Goal: Information Seeking & Learning: Learn about a topic

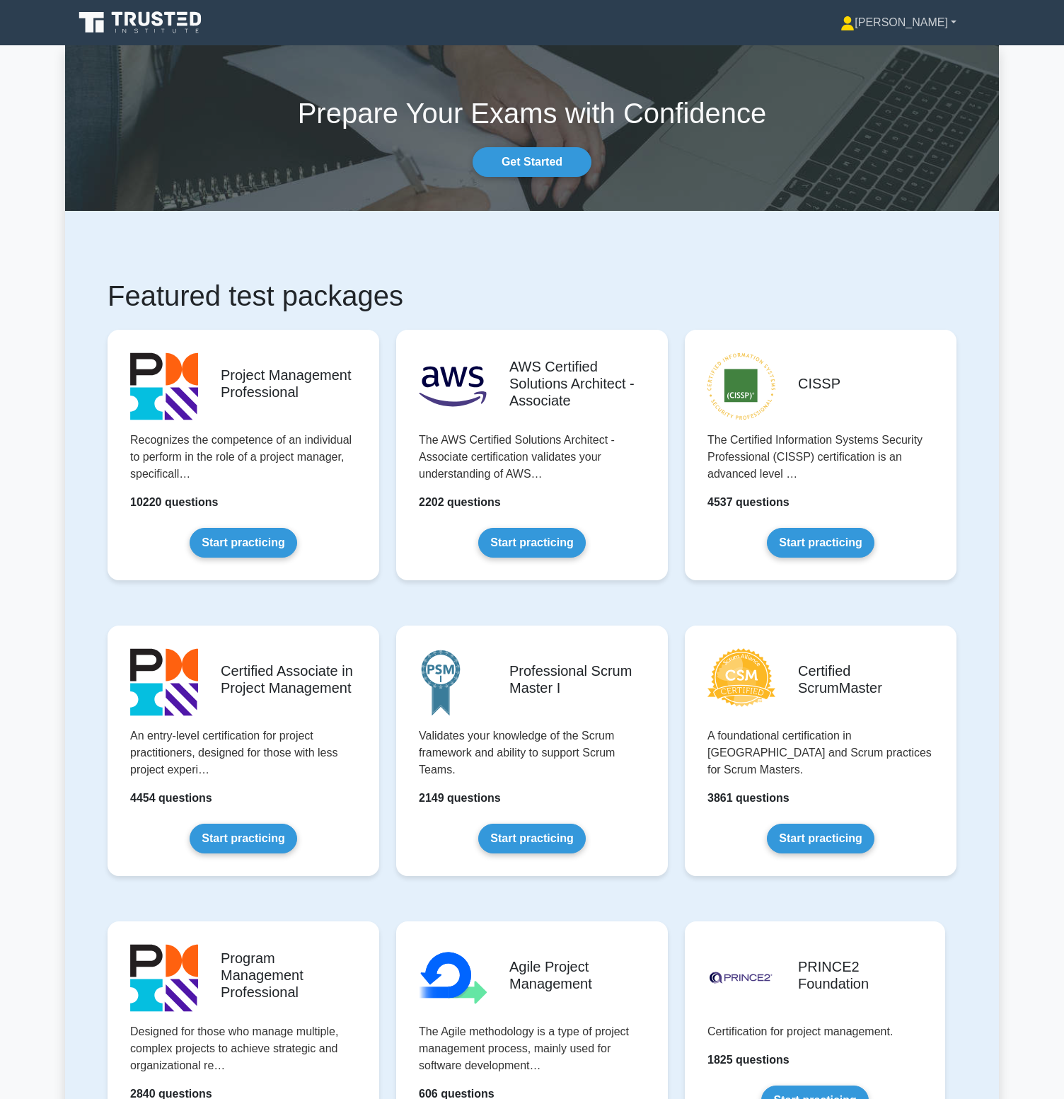
click at [948, 23] on link "Youssef" at bounding box center [899, 22] width 184 height 28
click at [919, 78] on link "Settings" at bounding box center [863, 78] width 112 height 23
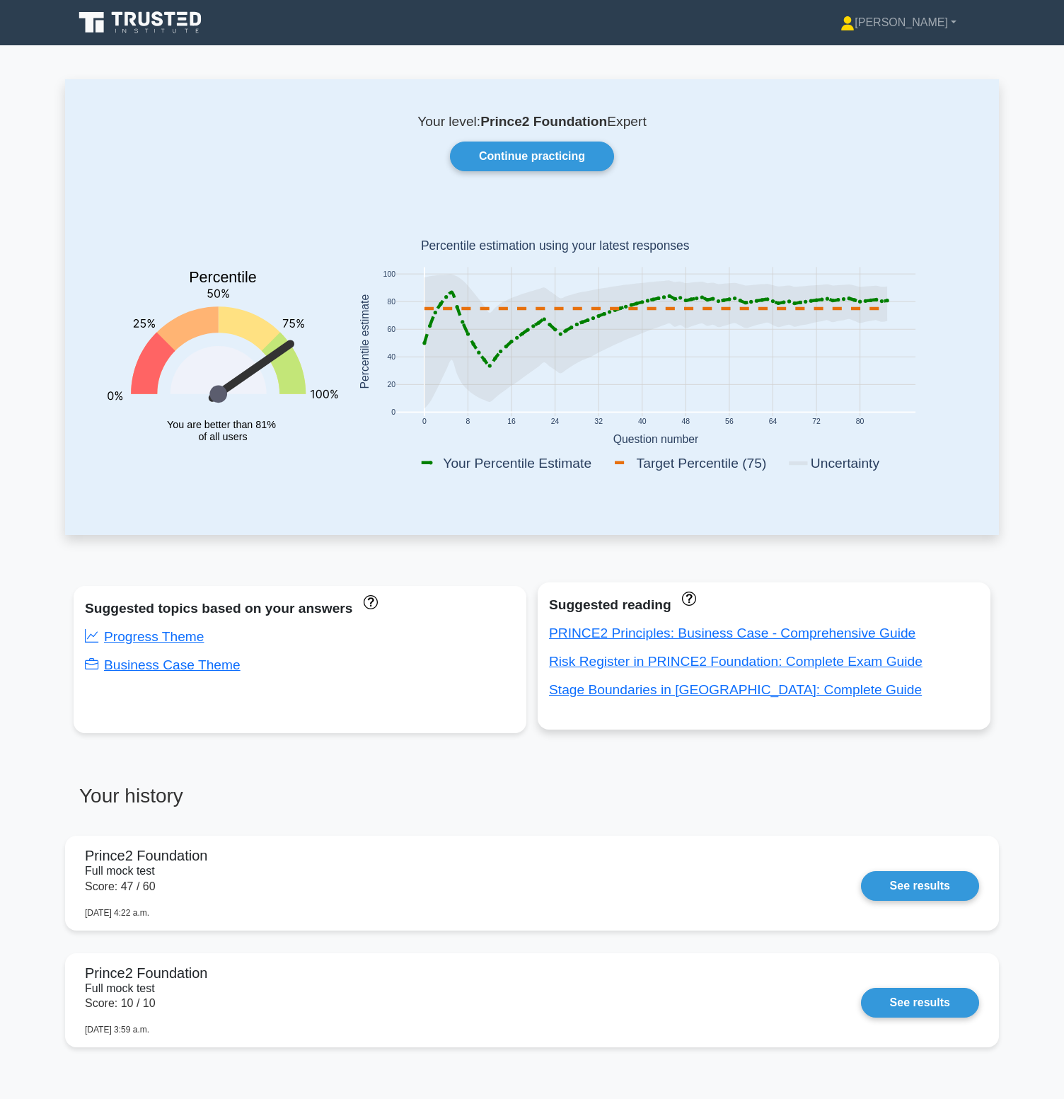
scroll to position [369, 0]
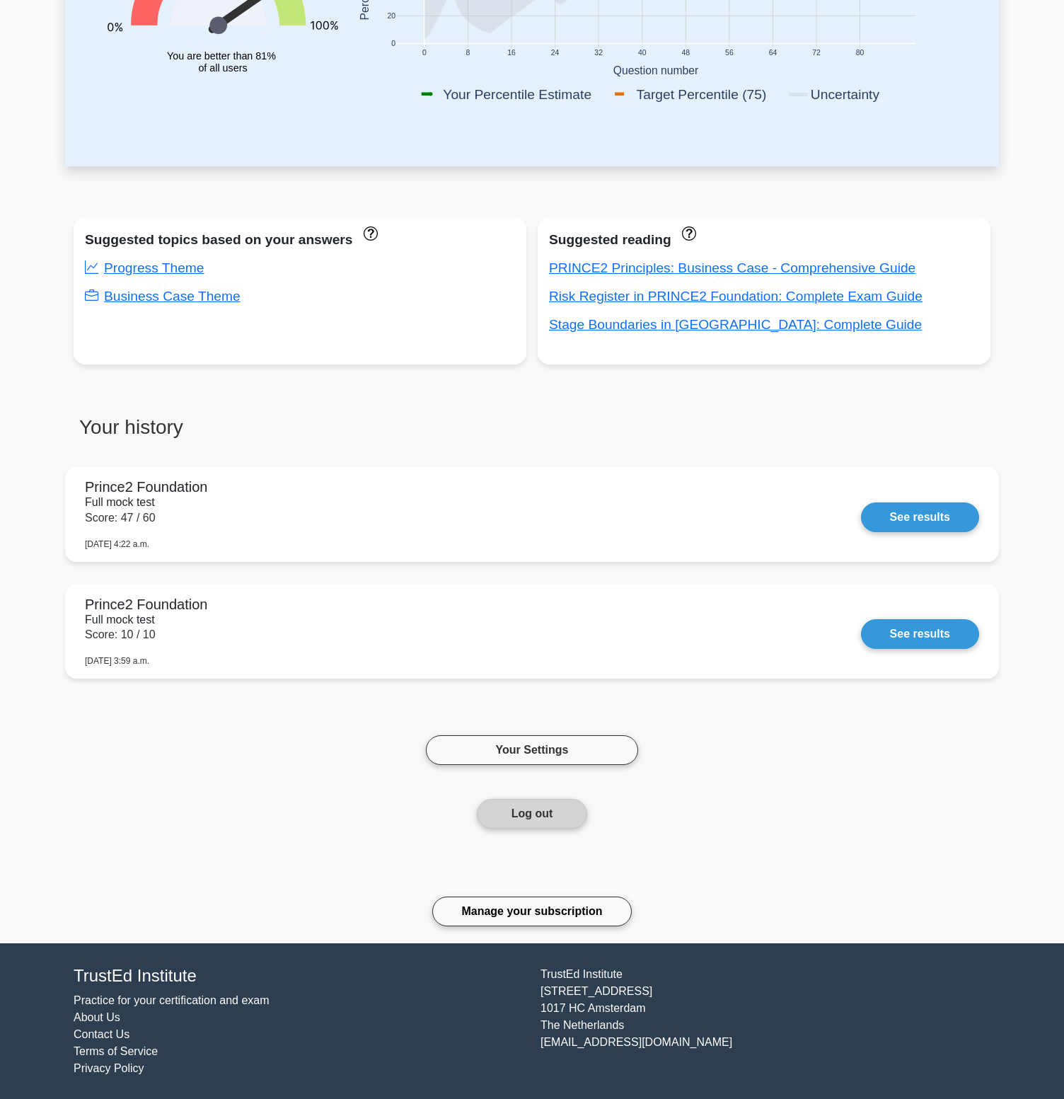
click at [556, 824] on button "Log out" at bounding box center [532, 814] width 111 height 30
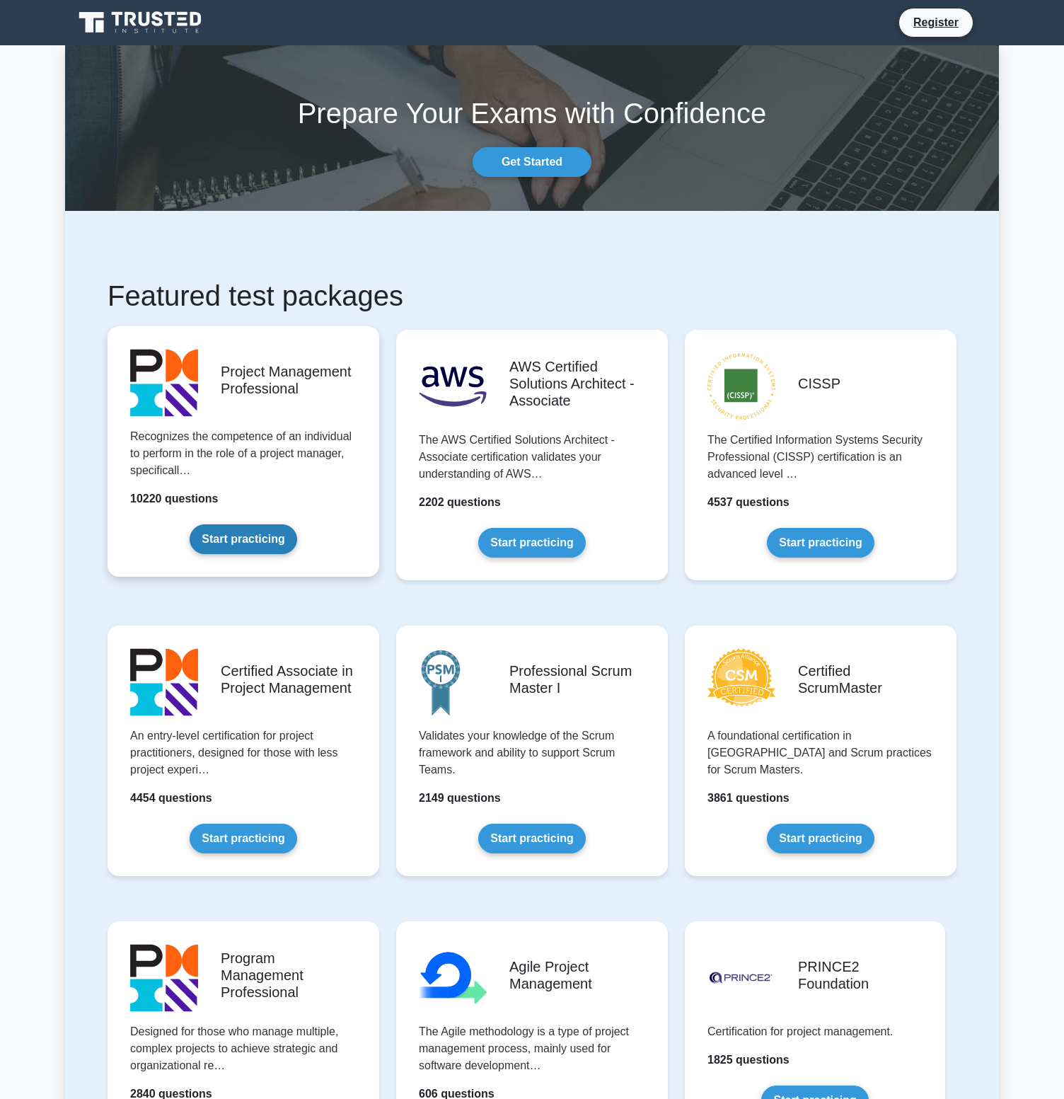
click at [259, 529] on link "Start practicing" at bounding box center [243, 539] width 107 height 30
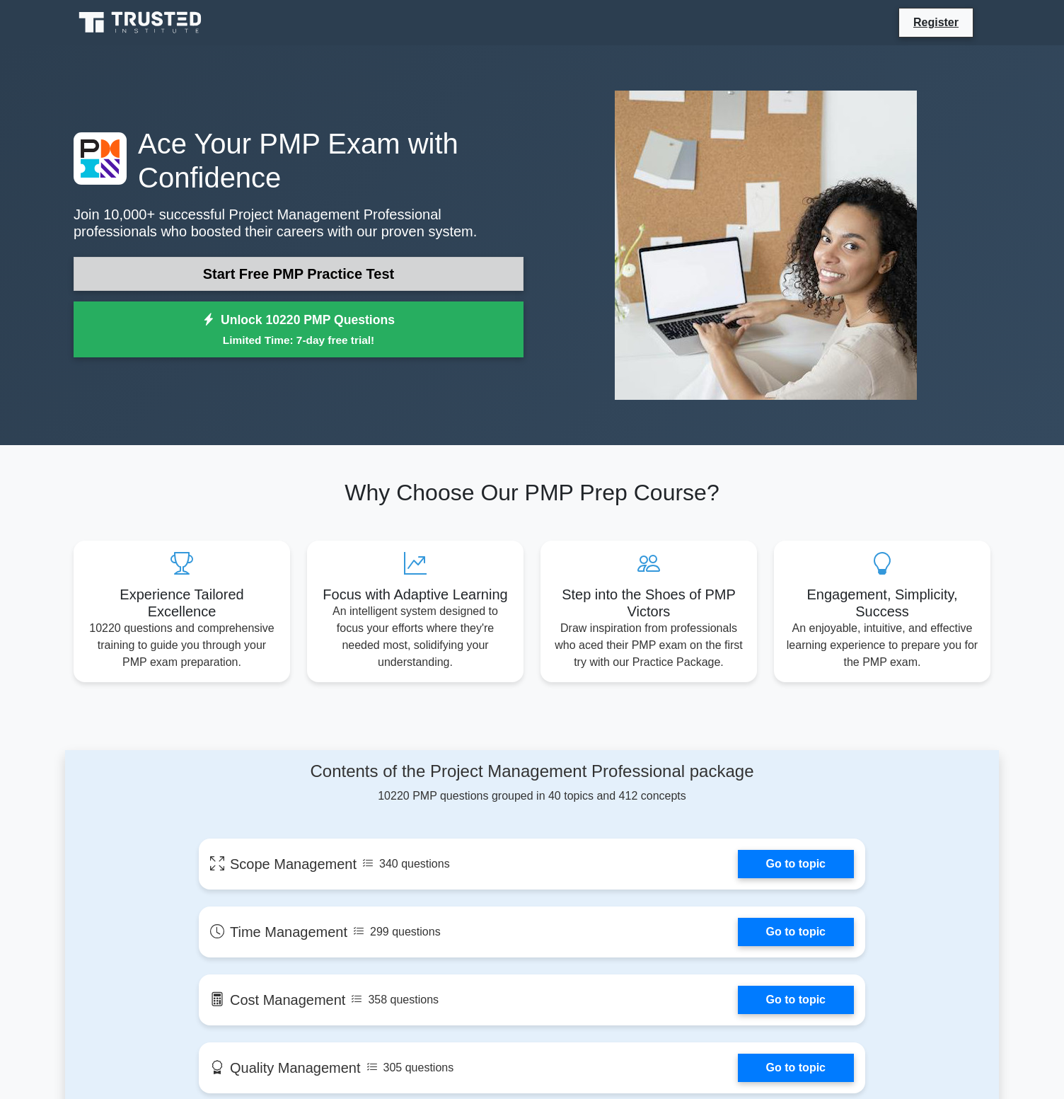
click at [364, 278] on link "Start Free PMP Practice Test" at bounding box center [299, 274] width 450 height 34
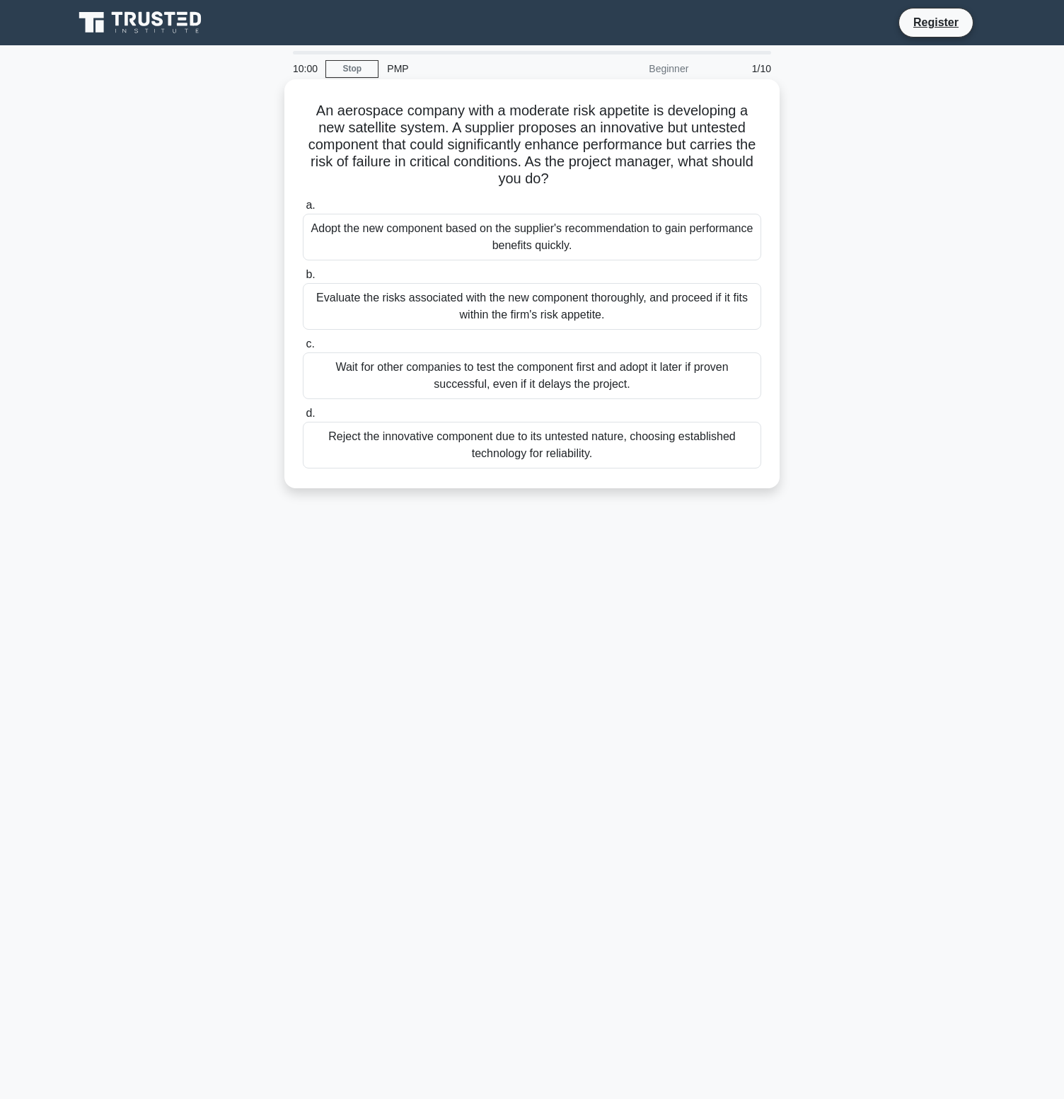
click at [461, 312] on div "Evaluate the risks associated with the new component thoroughly, and proceed if…" at bounding box center [532, 306] width 459 height 47
click at [303, 280] on input "b. Evaluate the risks associated with the new component thoroughly, and proceed…" at bounding box center [303, 274] width 0 height 9
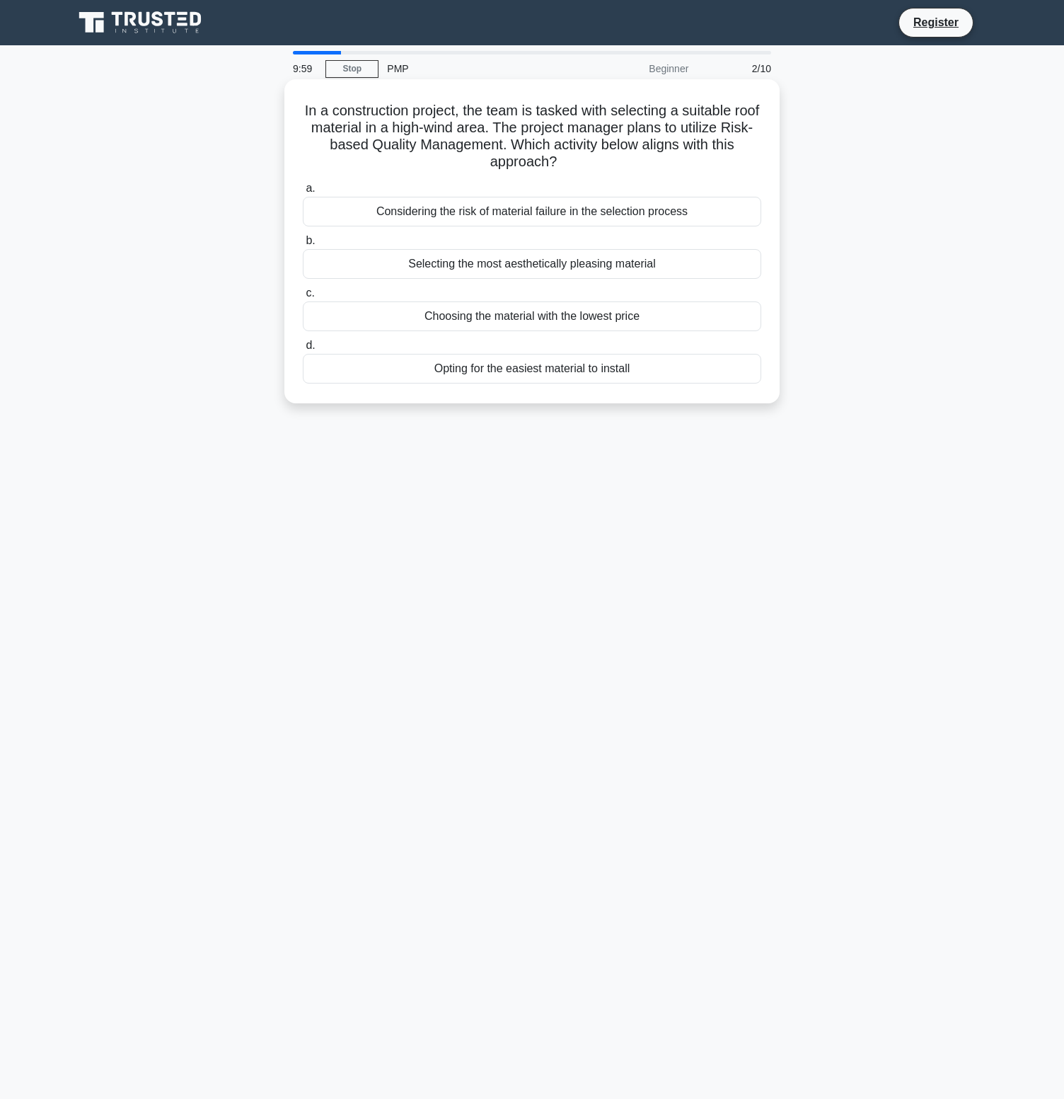
click at [475, 275] on div "Selecting the most aesthetically pleasing material" at bounding box center [532, 264] width 459 height 30
click at [303, 246] on input "b. Selecting the most aesthetically pleasing material" at bounding box center [303, 240] width 0 height 9
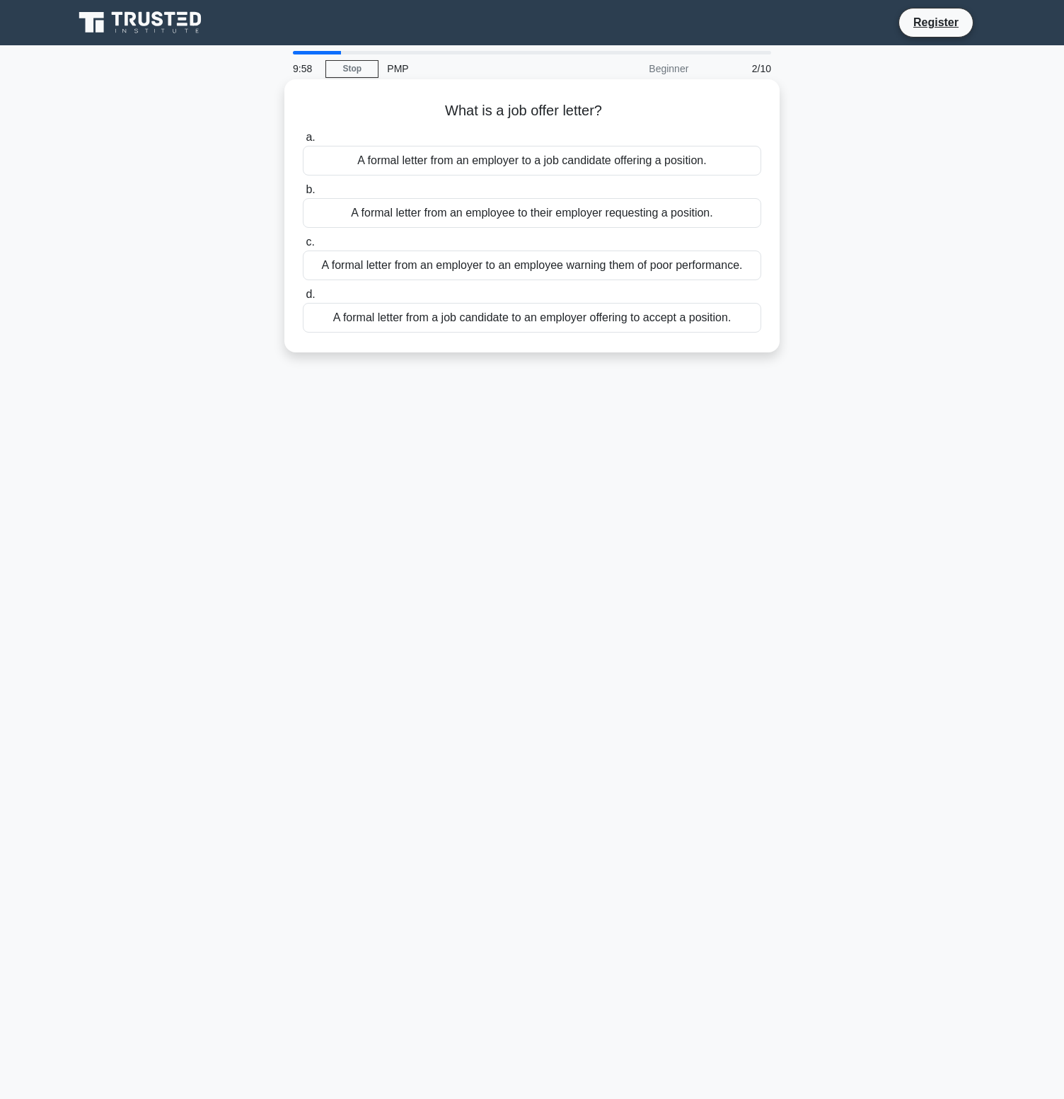
click at [478, 270] on div "A formal letter from an employer to an employee warning them of poor performanc…" at bounding box center [532, 266] width 459 height 30
click at [303, 247] on input "c. A formal letter from an employer to an employee warning them of poor perform…" at bounding box center [303, 242] width 0 height 9
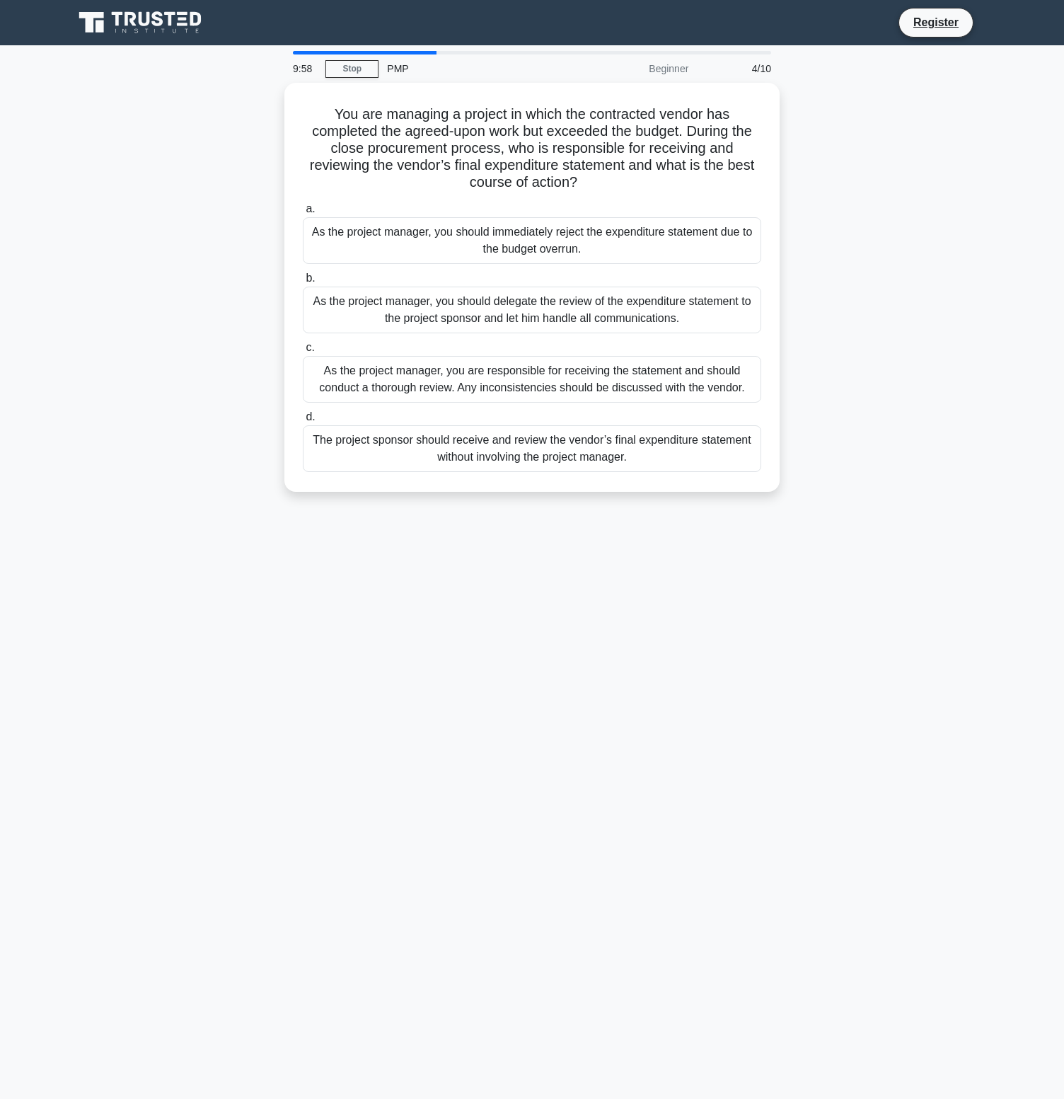
click at [478, 270] on label "b. As the project manager, you should delegate the review of the expenditure st…" at bounding box center [532, 302] width 459 height 64
click at [303, 274] on input "b. As the project manager, you should delegate the review of the expenditure st…" at bounding box center [303, 278] width 0 height 9
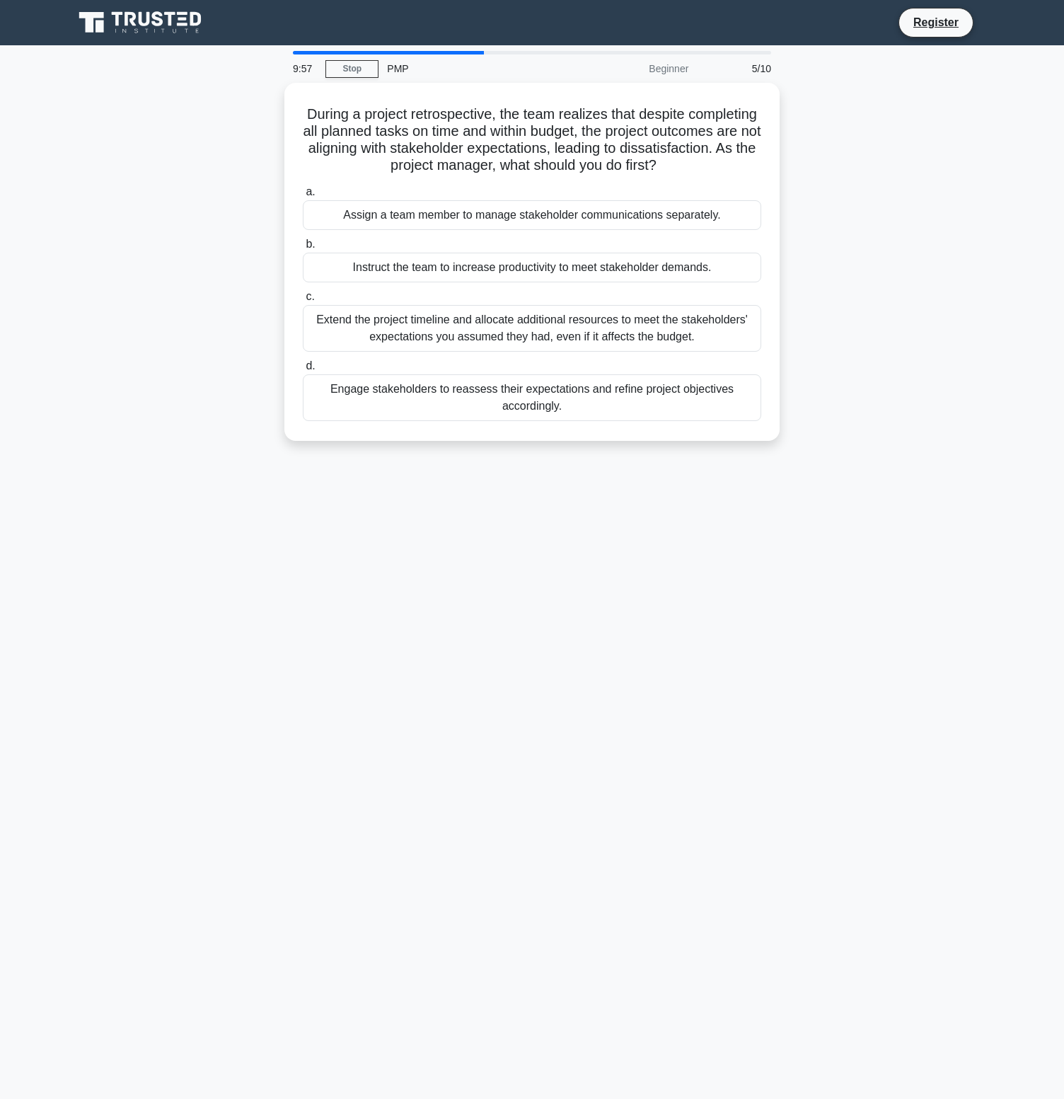
click at [478, 270] on div "Instruct the team to increase productivity to meet stakeholder demands." at bounding box center [532, 268] width 459 height 30
click at [303, 249] on input "b. Instruct the team to increase productivity to meet stakeholder demands." at bounding box center [303, 244] width 0 height 9
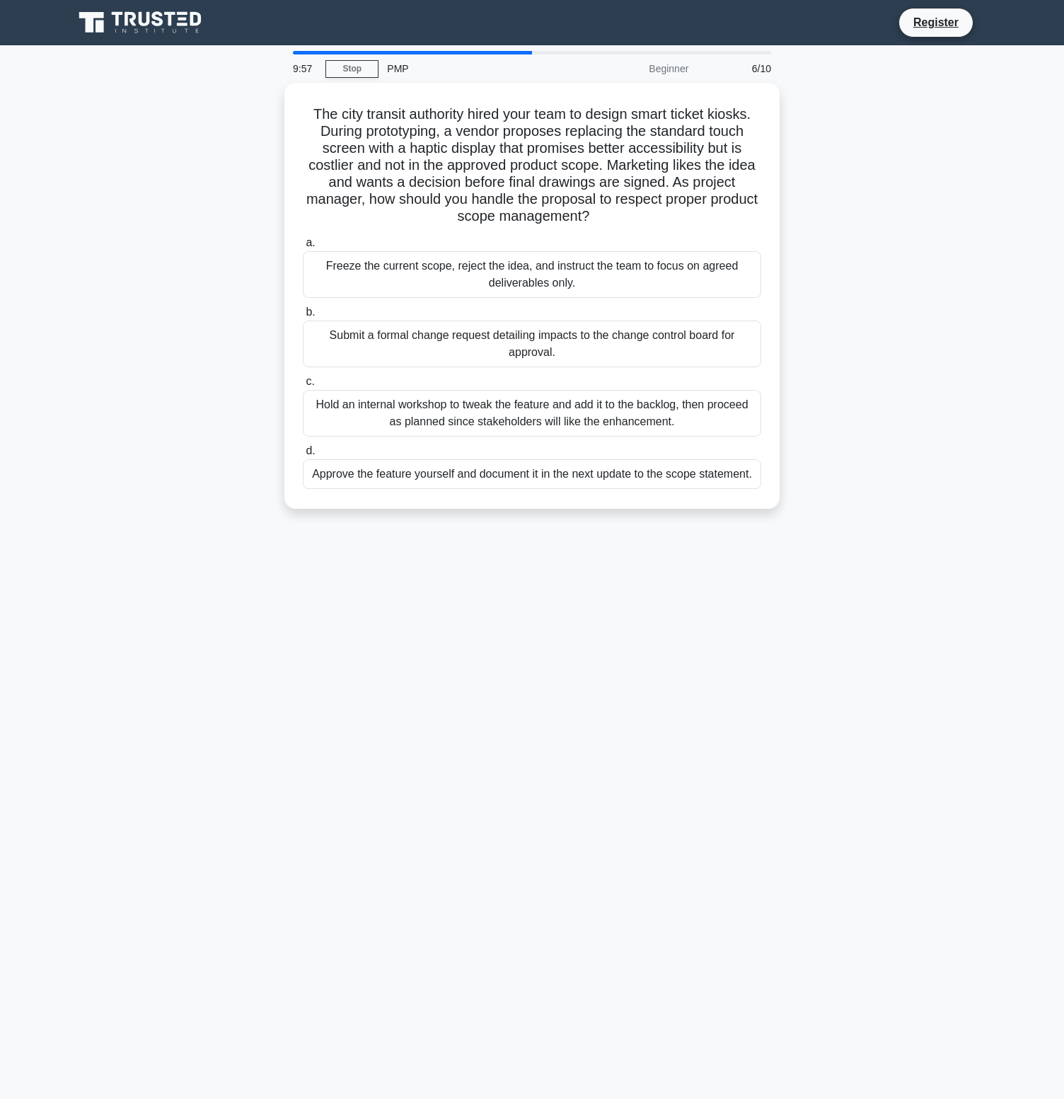
click at [478, 270] on div "Freeze the current scope, reject the idea, and instruct the team to focus on ag…" at bounding box center [532, 274] width 459 height 47
click at [303, 248] on input "a. Freeze the current scope, reject the idea, and instruct the team to focus on…" at bounding box center [303, 242] width 0 height 9
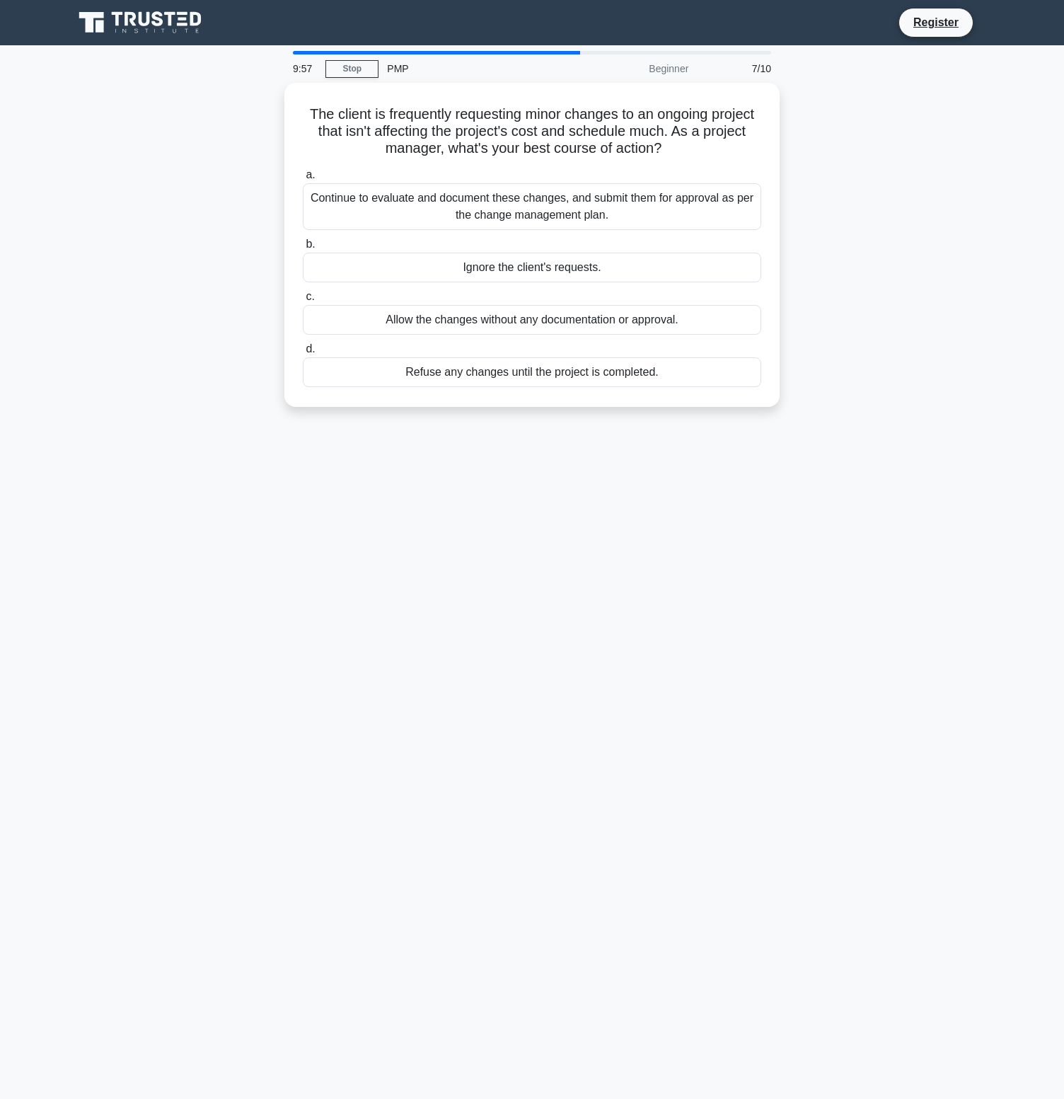
click at [478, 270] on div "Ignore the client's requests." at bounding box center [532, 268] width 459 height 30
click at [303, 249] on input "b. Ignore the client's requests." at bounding box center [303, 244] width 0 height 9
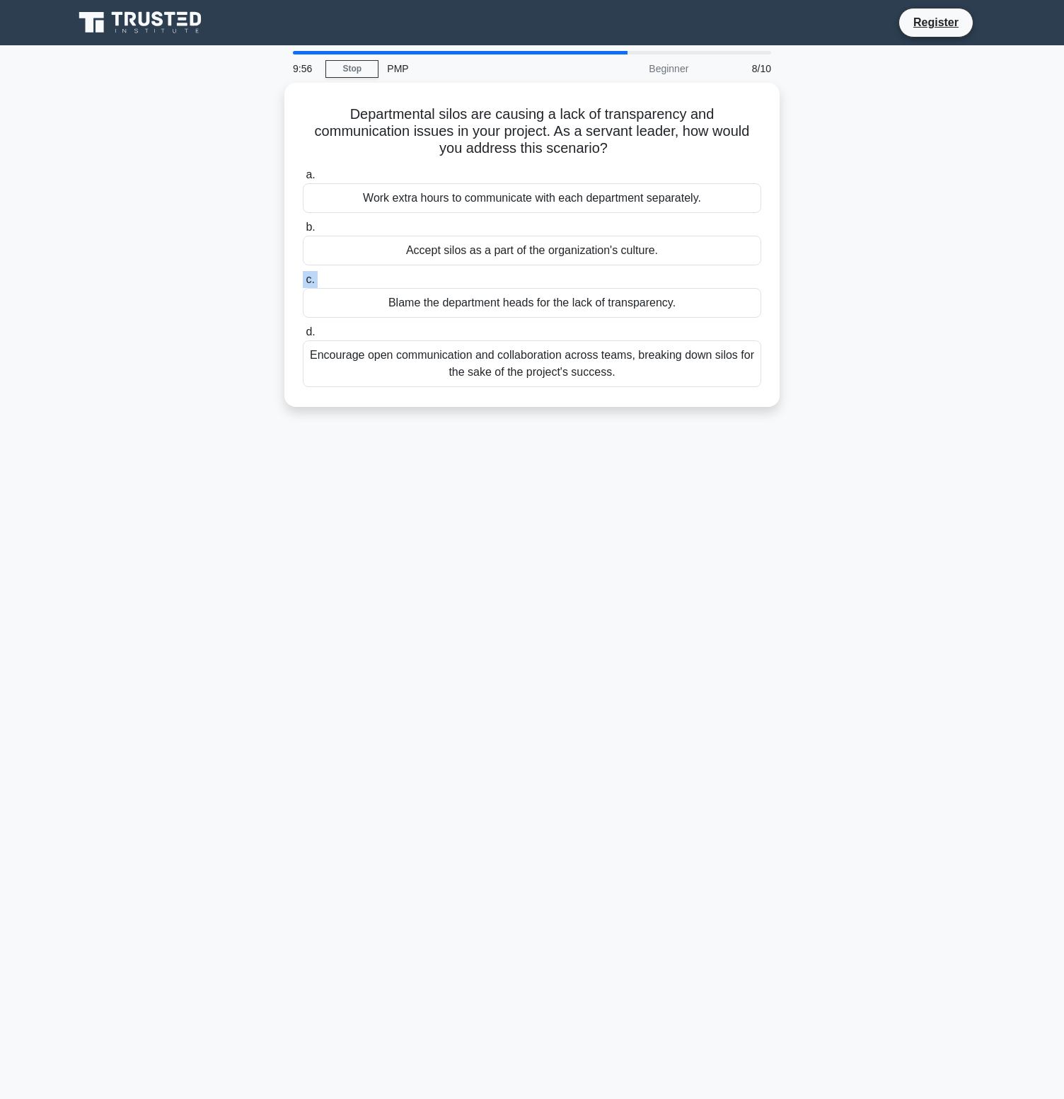
click at [478, 271] on label "c. Blame the department heads for the lack of transparency." at bounding box center [532, 294] width 459 height 47
click at [303, 275] on input "c. Blame the department heads for the lack of transparency." at bounding box center [303, 279] width 0 height 9
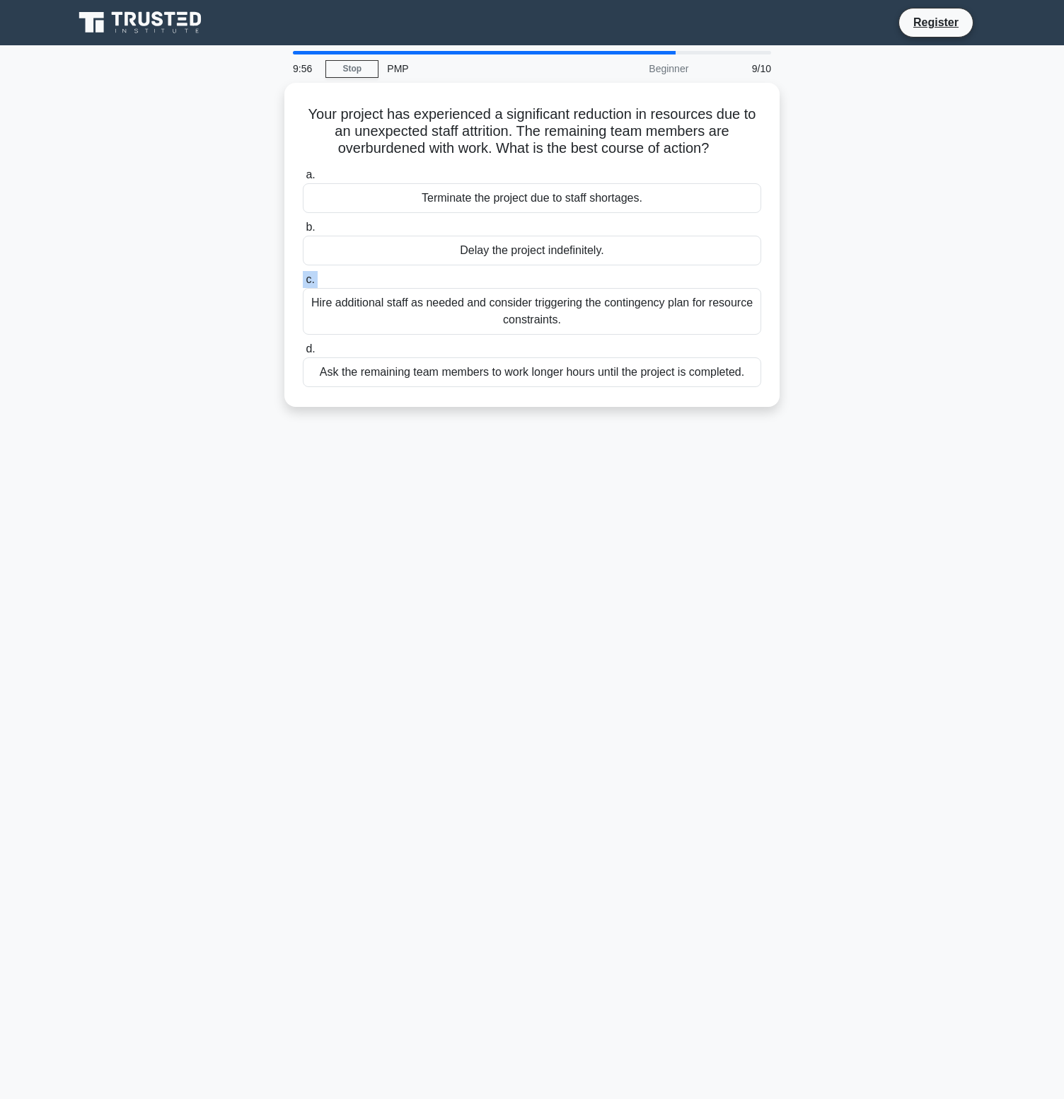
click at [478, 271] on label "c. Hire additional staff as needed and consider triggering the contingency plan…" at bounding box center [532, 303] width 459 height 64
click at [303, 275] on input "c. Hire additional staff as needed and consider triggering the contingency plan…" at bounding box center [303, 279] width 0 height 9
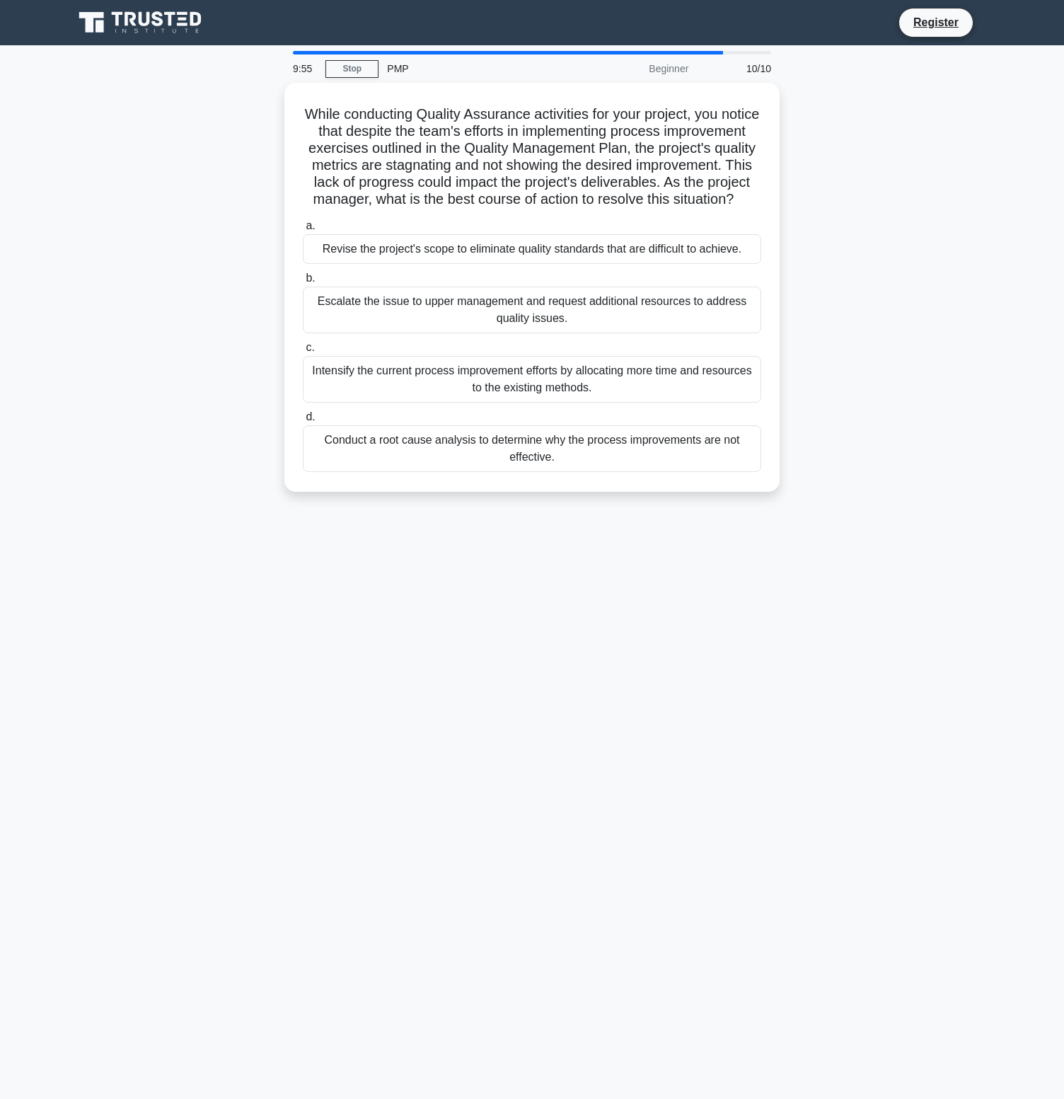
click at [478, 270] on label "b. Escalate the issue to upper management and request additional resources to a…" at bounding box center [532, 302] width 459 height 64
click at [303, 274] on input "b. Escalate the issue to upper management and request additional resources to a…" at bounding box center [303, 278] width 0 height 9
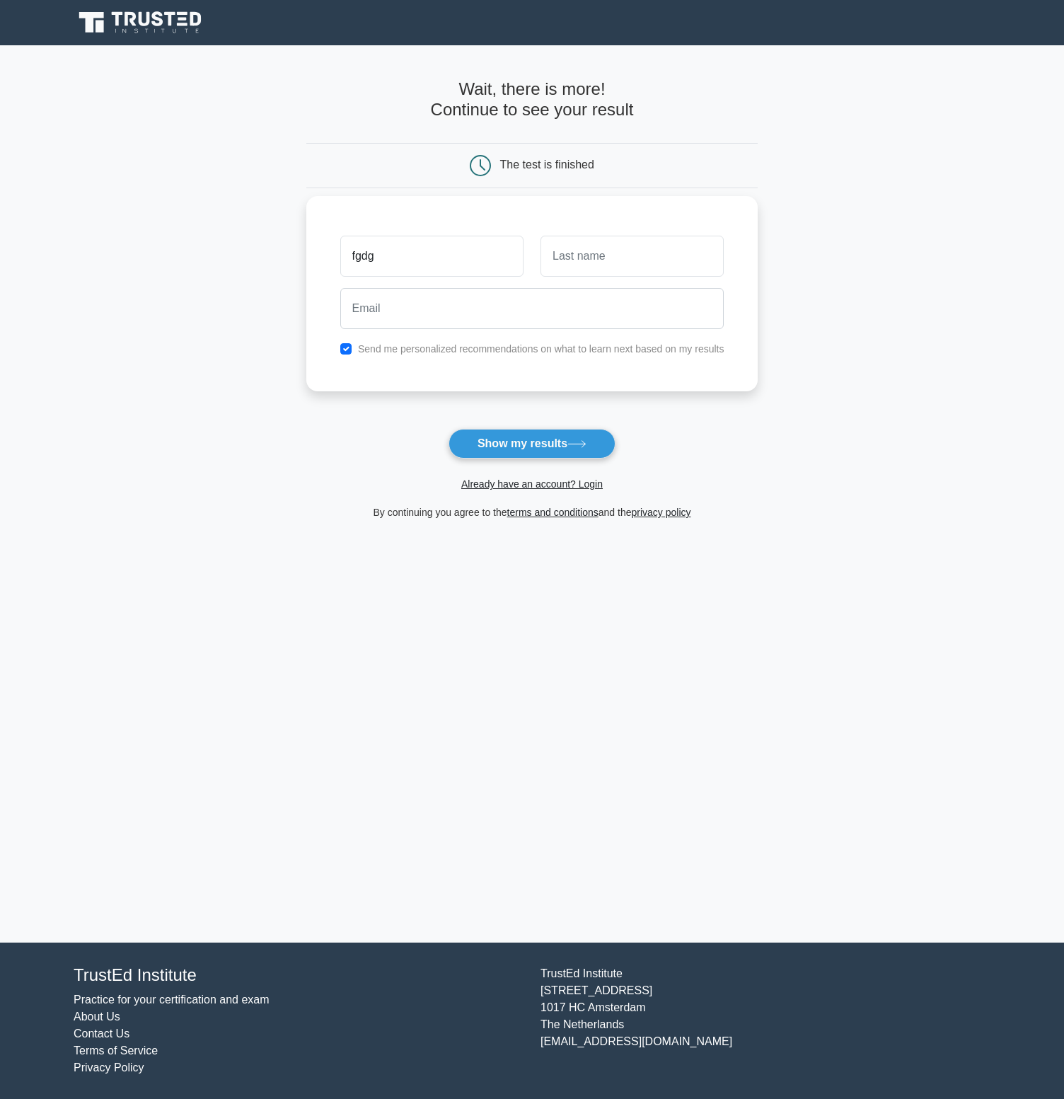
type input "fgdg"
click at [584, 256] on input "text" at bounding box center [632, 256] width 183 height 41
type input "ghf"
click at [541, 310] on input "email" at bounding box center [532, 308] width 384 height 41
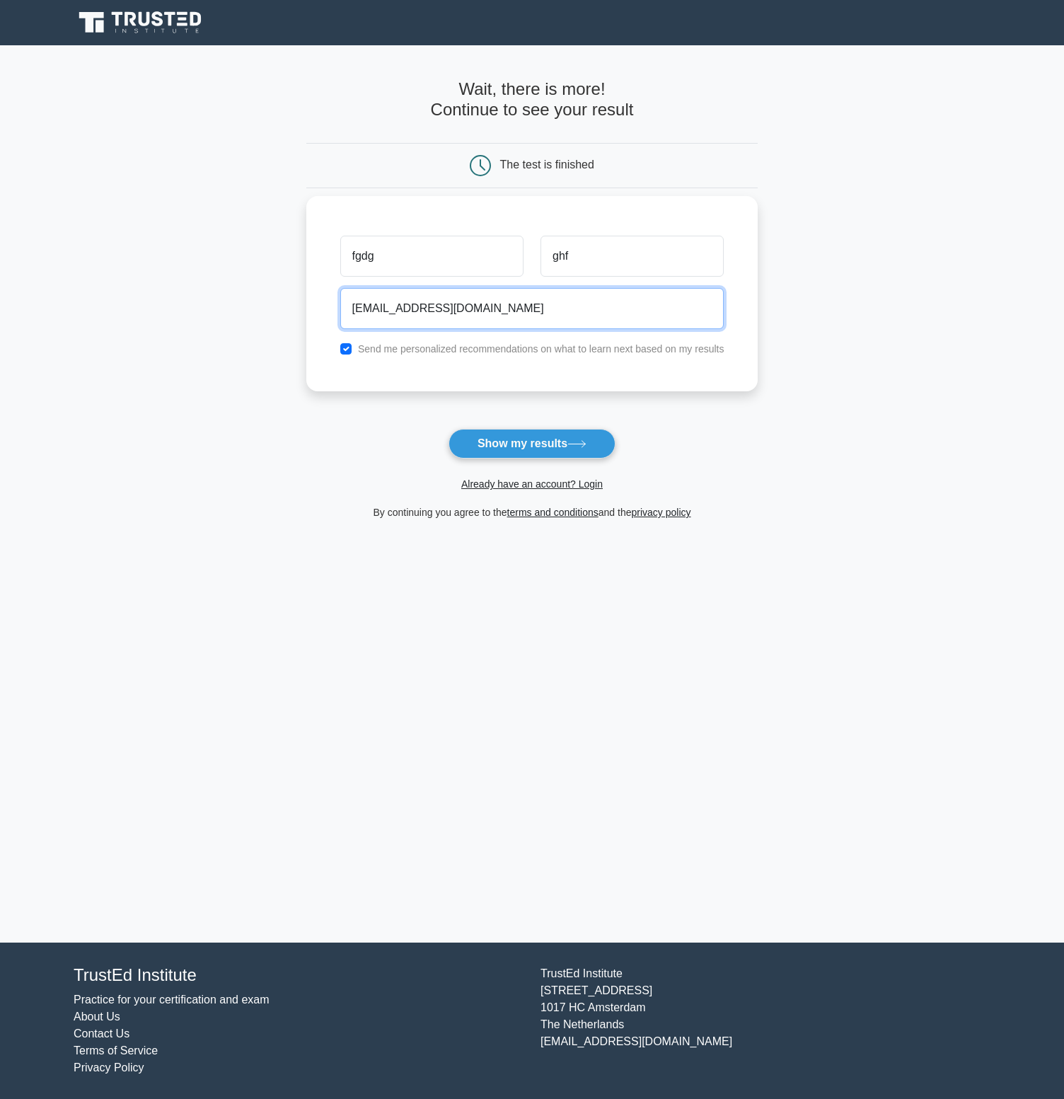
click at [385, 309] on input "jelmer@woovar.com" at bounding box center [532, 308] width 384 height 41
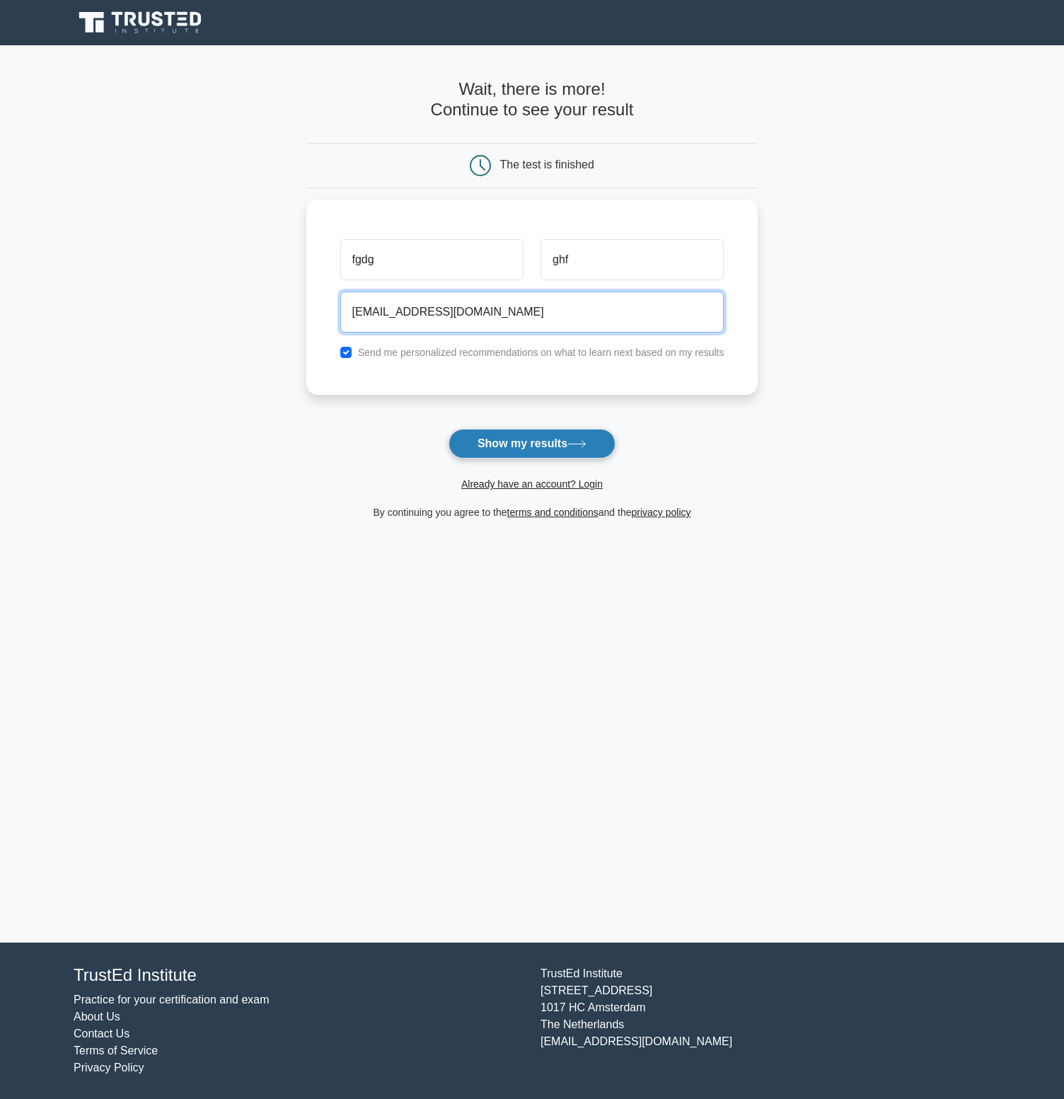
type input "jelmer+asfdafsa@woovar.com"
click at [519, 441] on button "Show my results" at bounding box center [532, 444] width 167 height 30
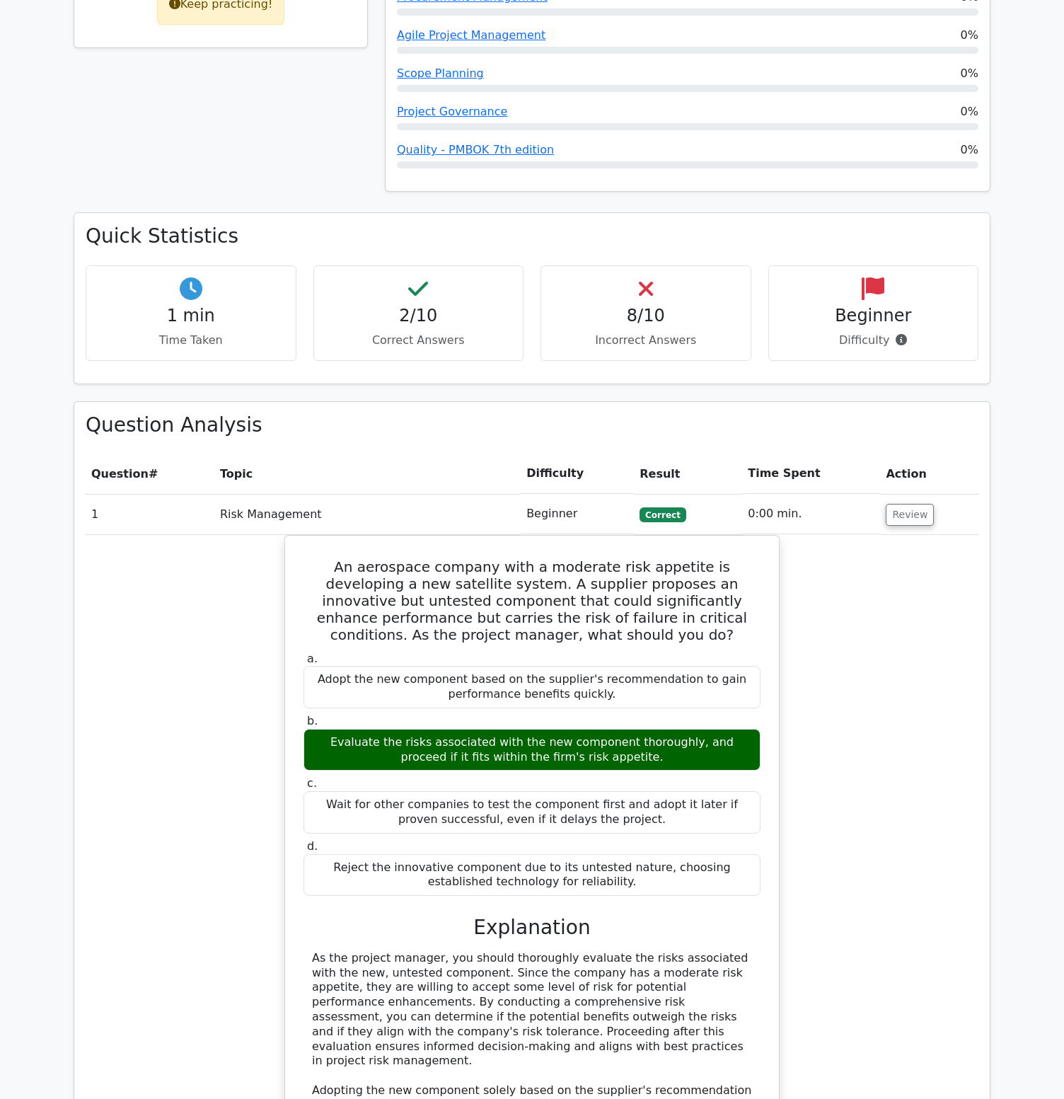
scroll to position [818, 0]
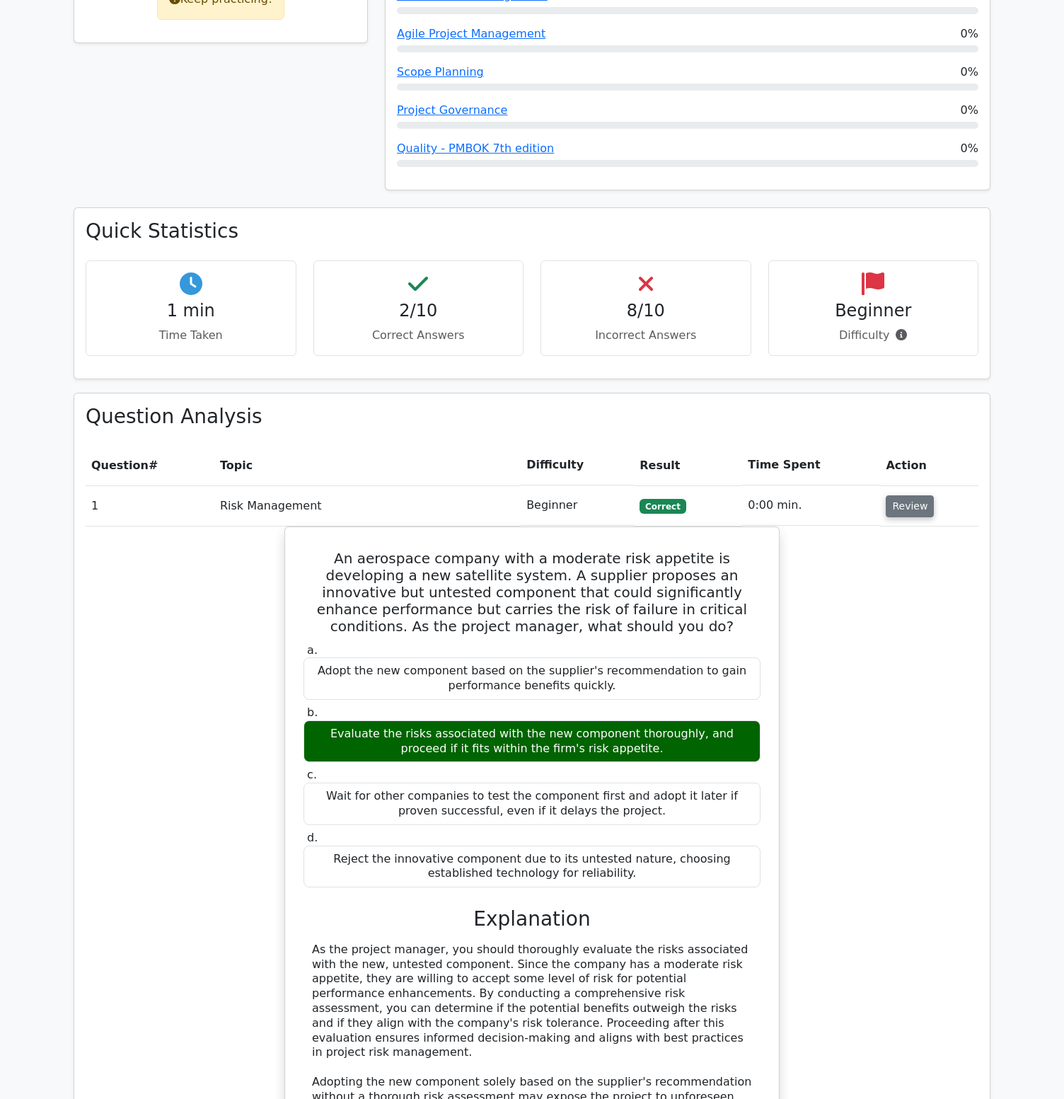
click at [899, 495] on button "Review" at bounding box center [910, 506] width 48 height 22
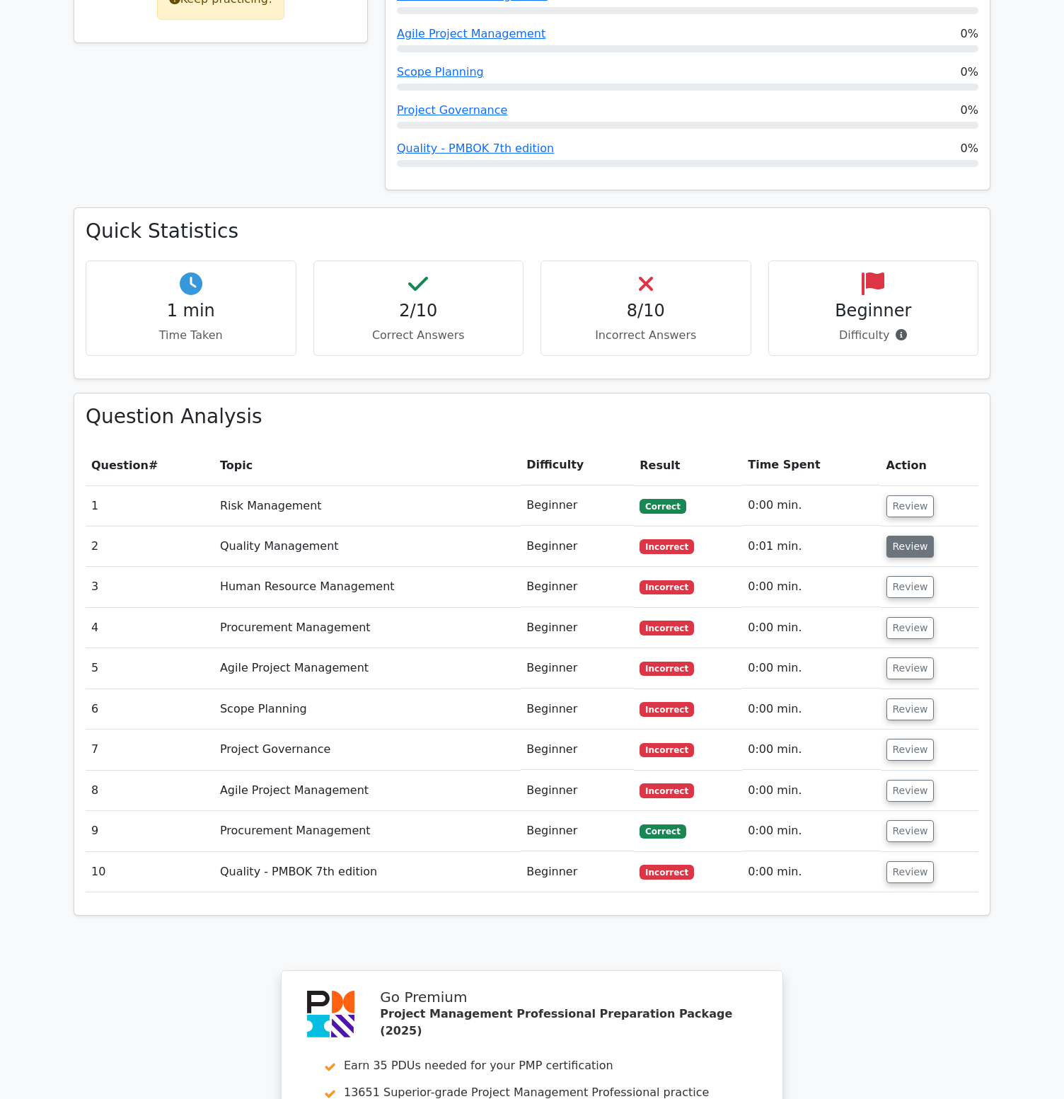
click at [902, 536] on button "Review" at bounding box center [911, 547] width 48 height 22
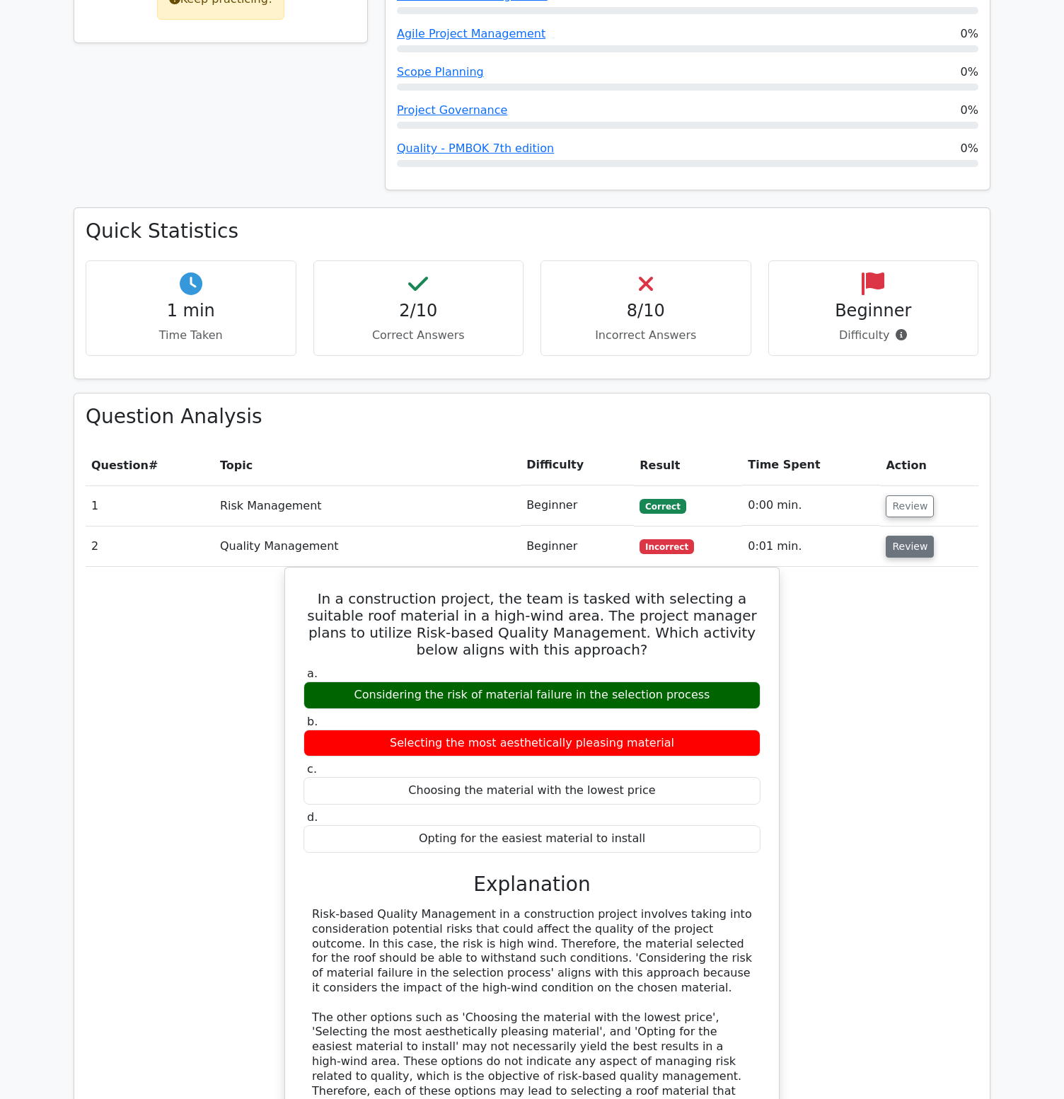
click at [902, 536] on button "Review" at bounding box center [910, 547] width 48 height 22
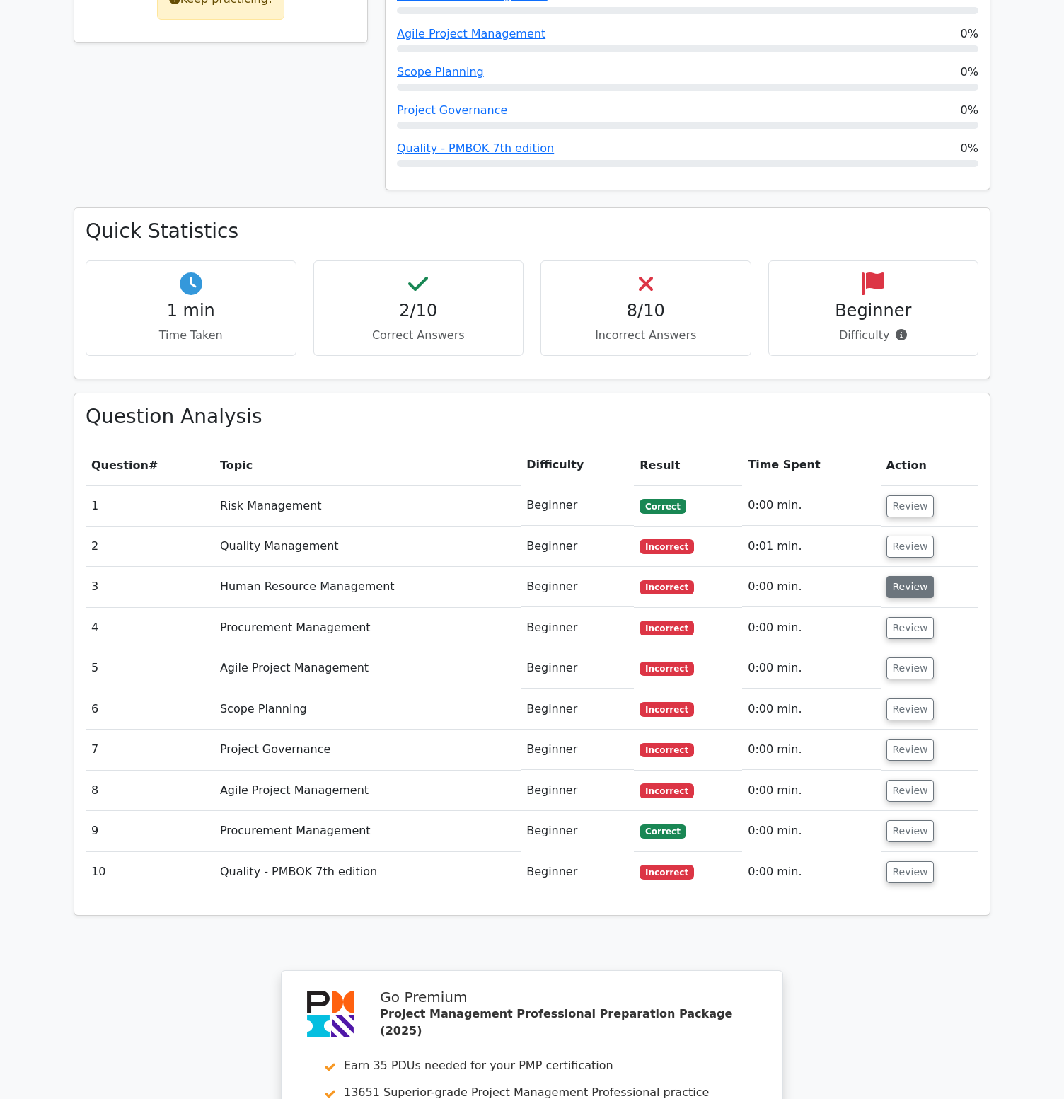
click at [897, 576] on button "Review" at bounding box center [911, 587] width 48 height 22
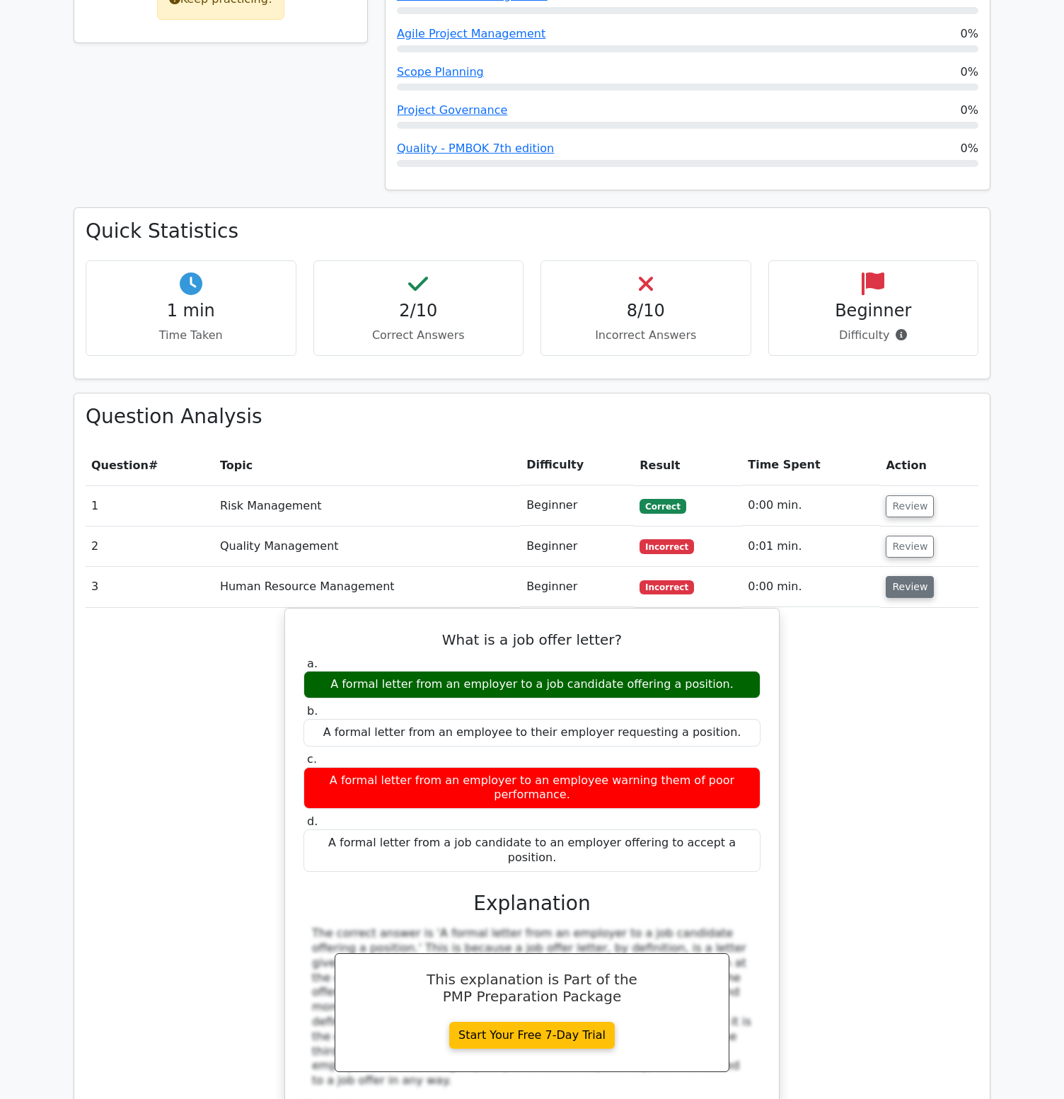
click at [897, 576] on button "Review" at bounding box center [910, 587] width 48 height 22
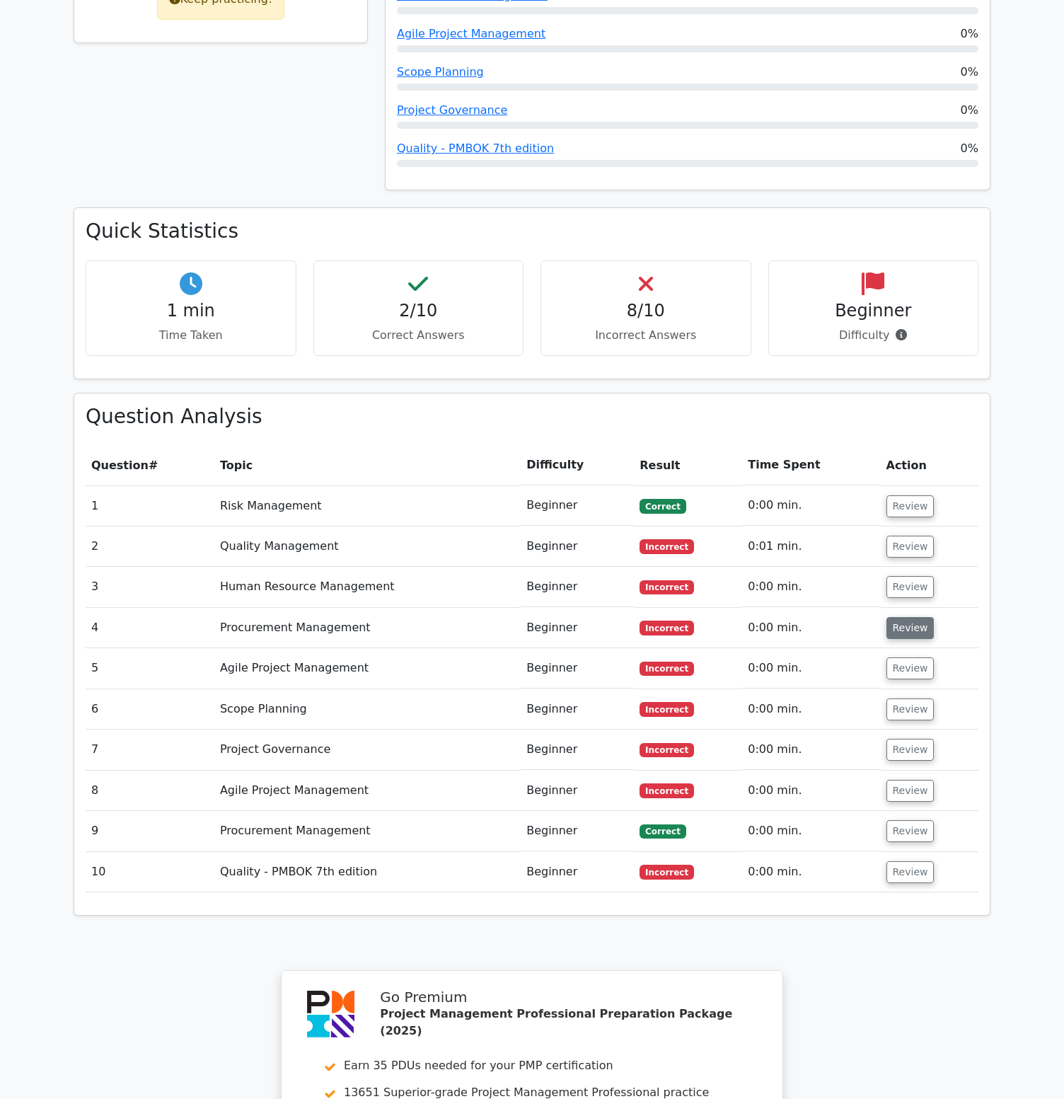
click at [897, 617] on button "Review" at bounding box center [911, 628] width 48 height 22
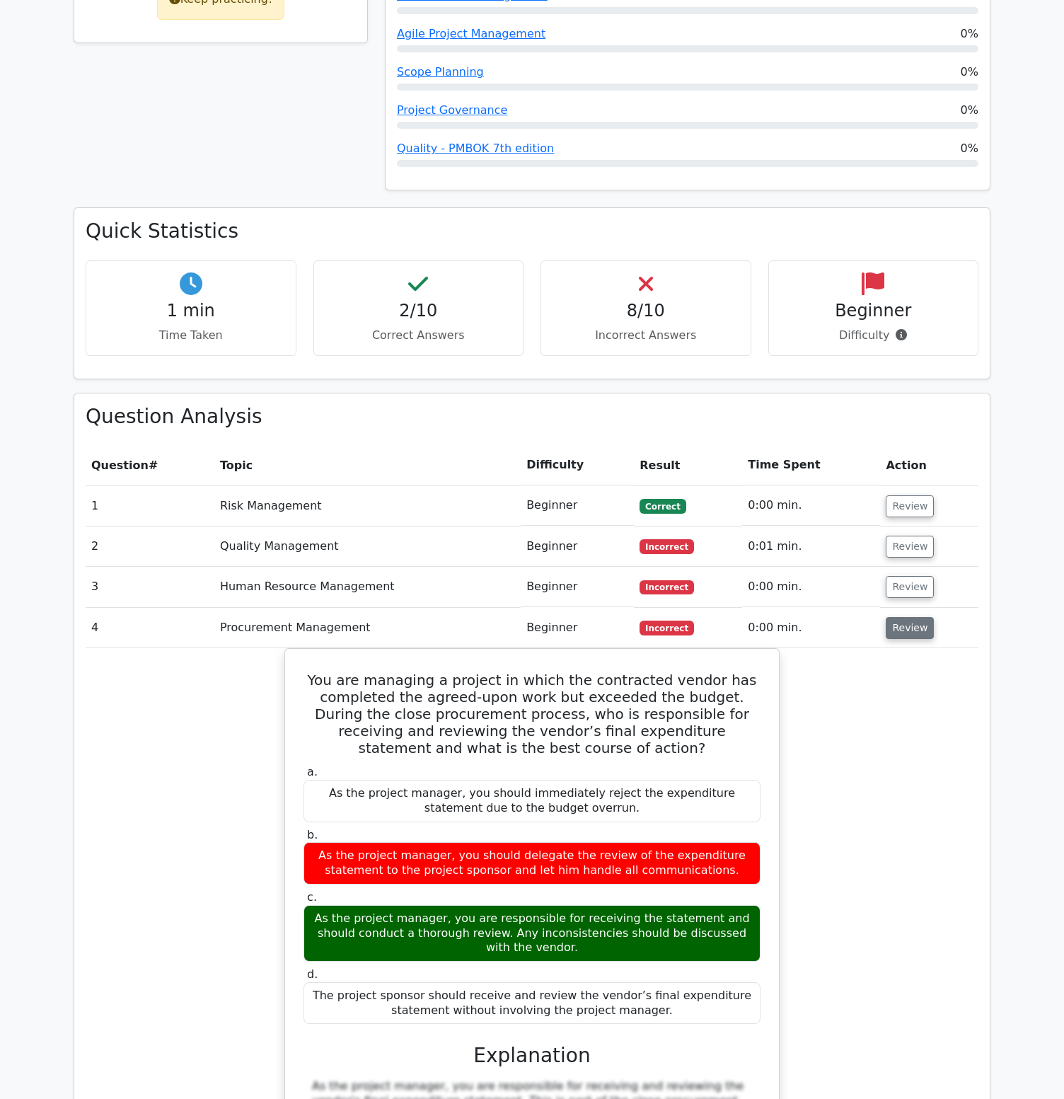
click at [897, 617] on button "Review" at bounding box center [910, 628] width 48 height 22
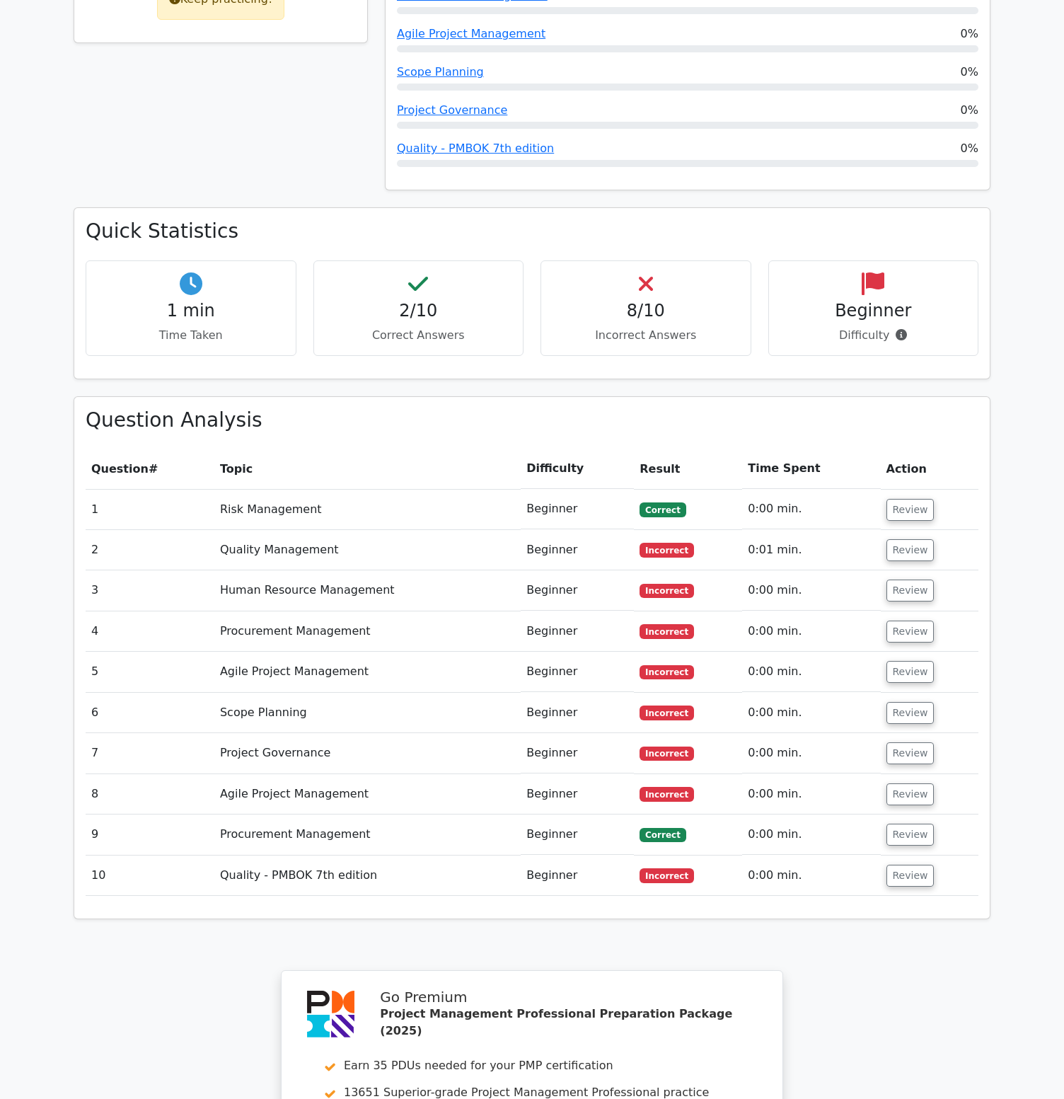
scroll to position [0, 0]
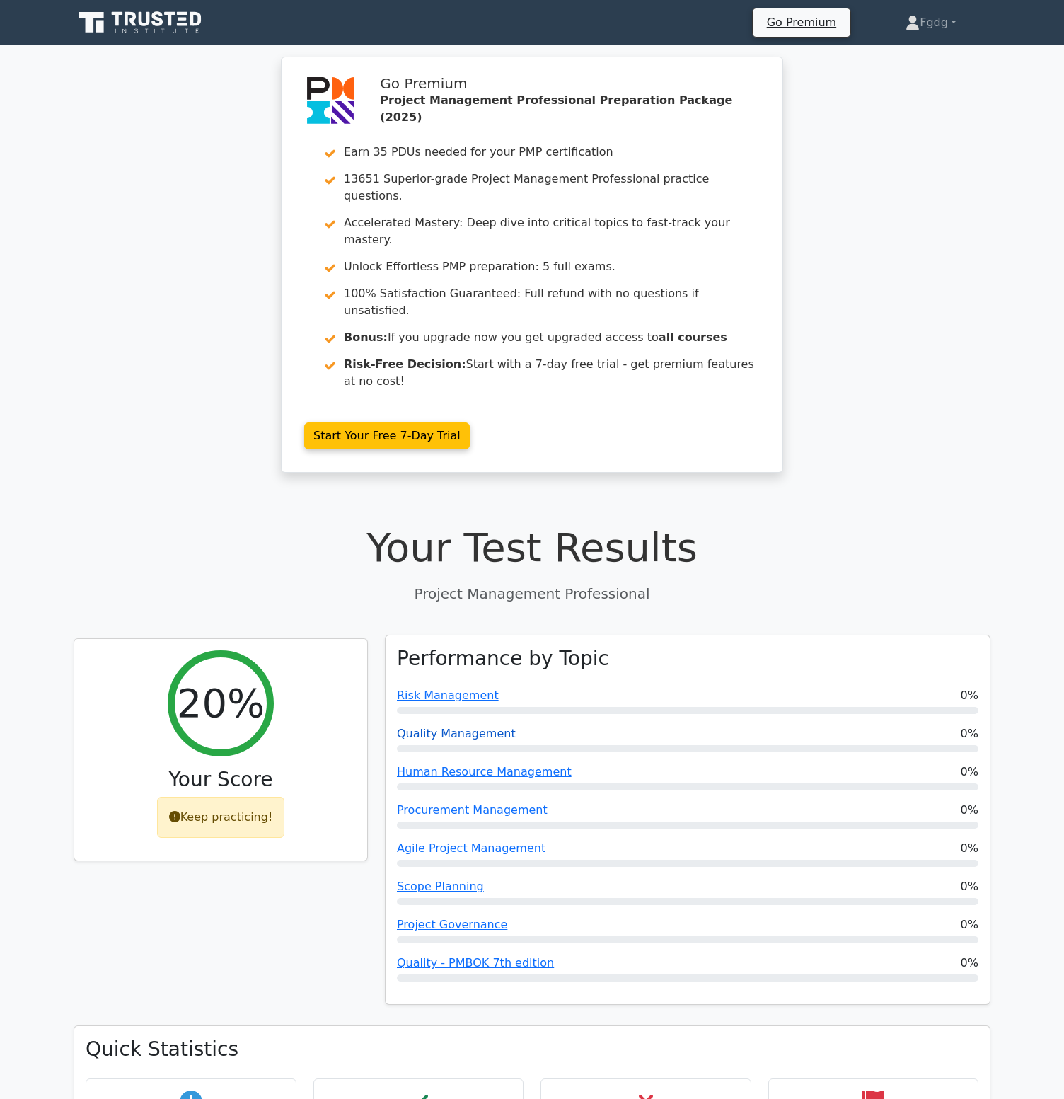
click at [473, 727] on link "Quality Management" at bounding box center [456, 733] width 119 height 13
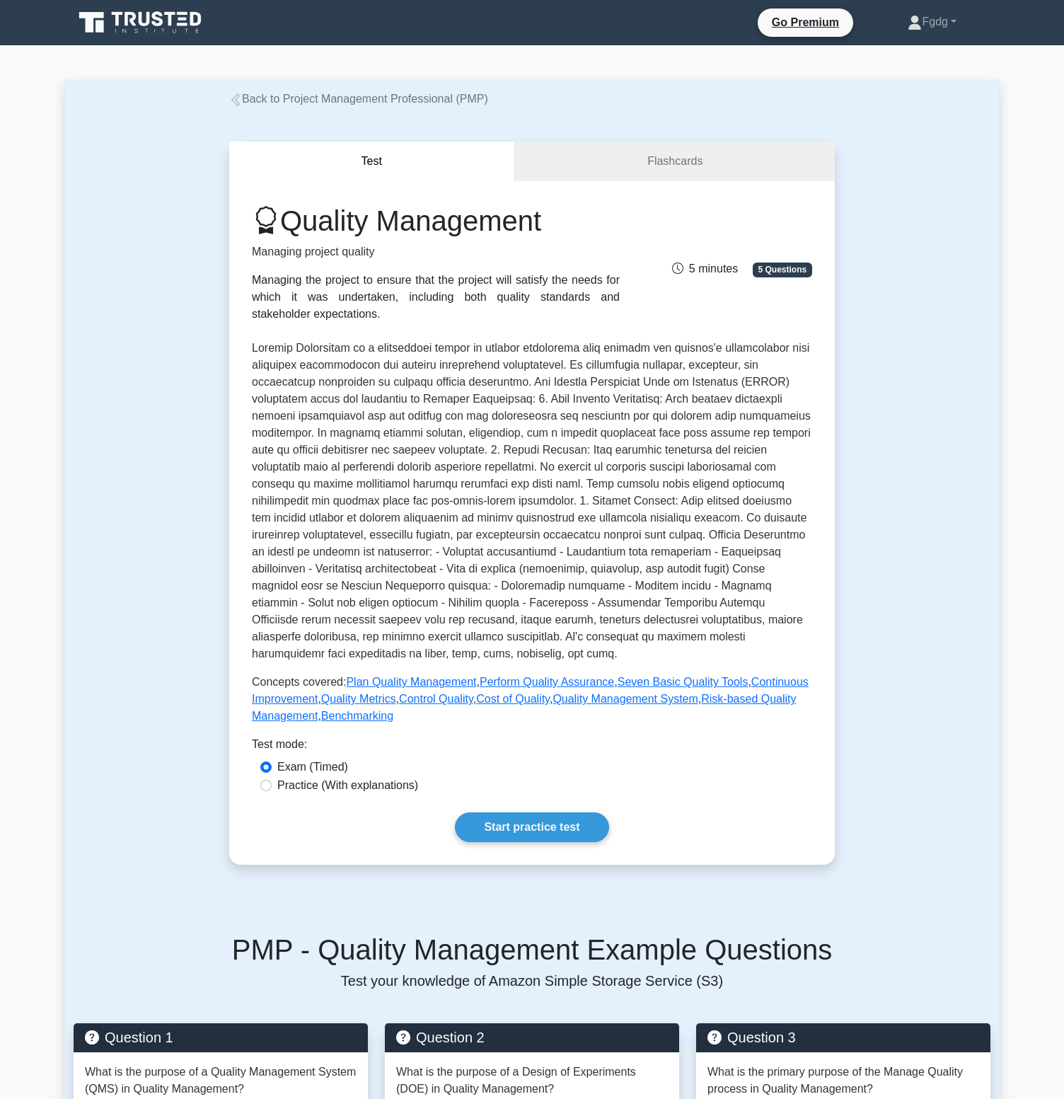
click at [141, 17] on icon at bounding box center [144, 19] width 11 height 14
